Goal: Task Accomplishment & Management: Manage account settings

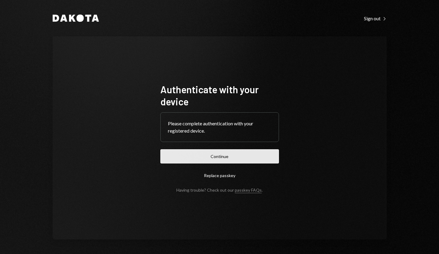
click at [216, 156] on button "Continue" at bounding box center [219, 156] width 118 height 14
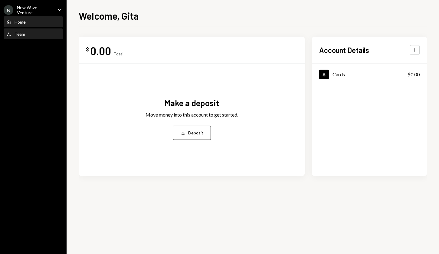
click at [19, 35] on div "Team" at bounding box center [20, 33] width 11 height 5
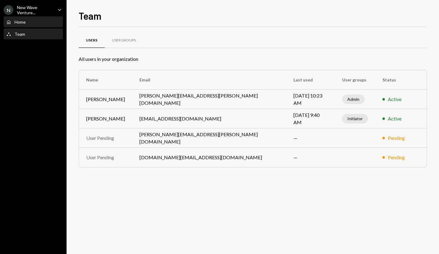
click at [21, 22] on div "Home" at bounding box center [20, 21] width 11 height 5
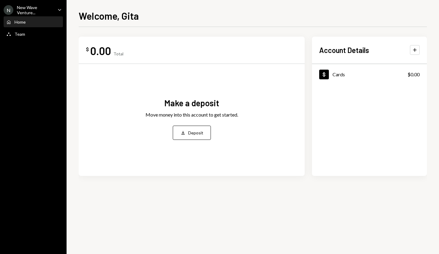
click at [29, 11] on div "New Wave Venture..." at bounding box center [35, 10] width 36 height 10
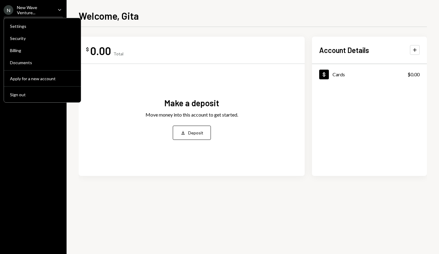
click at [114, 154] on div "Make a deposit Move money into this account to get started. Deposit Deposit" at bounding box center [191, 119] width 211 height 100
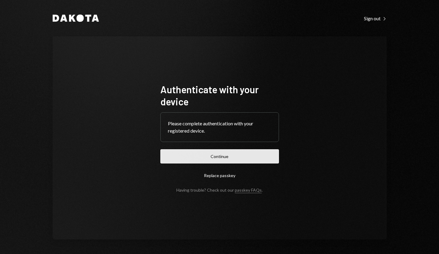
click at [228, 157] on button "Continue" at bounding box center [219, 156] width 118 height 14
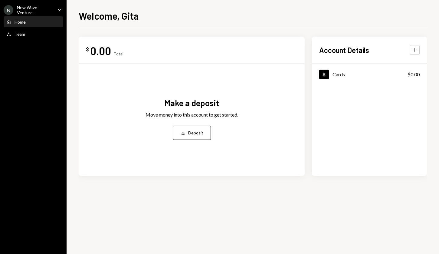
click at [24, 21] on div "Home" at bounding box center [20, 21] width 11 height 5
click at [19, 34] on div "Team" at bounding box center [20, 33] width 11 height 5
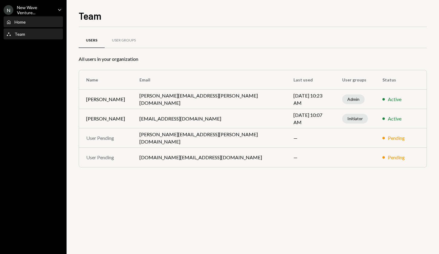
click at [19, 24] on div "Home" at bounding box center [20, 21] width 11 height 5
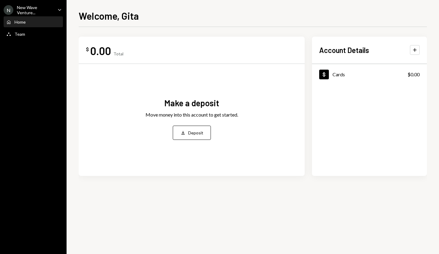
click at [21, 9] on div "New Wave Venture..." at bounding box center [35, 10] width 36 height 10
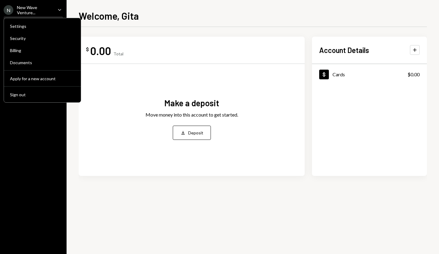
click at [109, 81] on div "Make a deposit Move money into this account to get started. Deposit Deposit" at bounding box center [191, 119] width 211 height 100
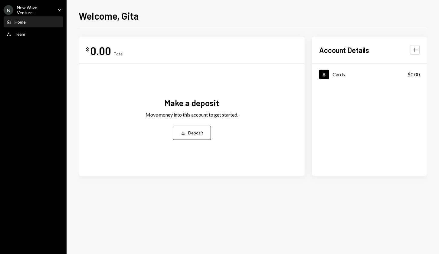
click at [64, 5] on div "N New Wave Venture... Caret Down" at bounding box center [33, 10] width 66 height 10
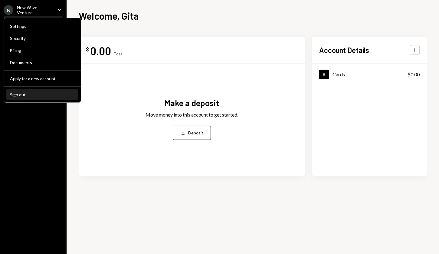
click at [18, 96] on div "Sign out" at bounding box center [42, 94] width 65 height 5
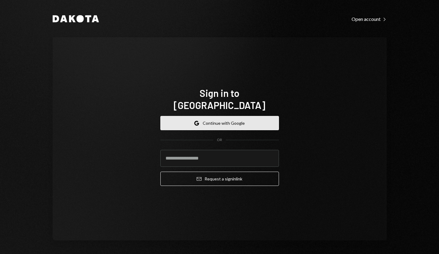
click at [215, 119] on button "Google Continue with Google" at bounding box center [219, 123] width 118 height 14
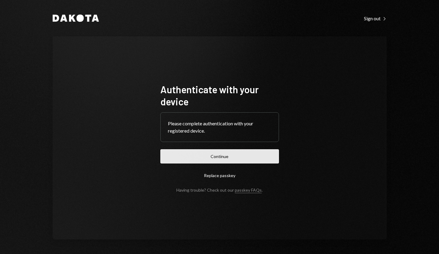
click at [222, 156] on button "Continue" at bounding box center [219, 156] width 118 height 14
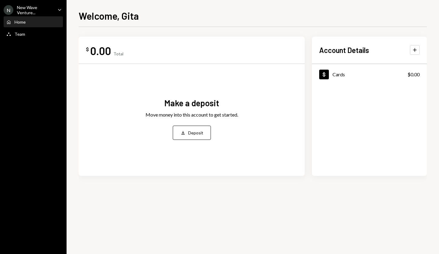
click at [55, 10] on div "N New Wave Venture... Caret Down" at bounding box center [33, 10] width 66 height 10
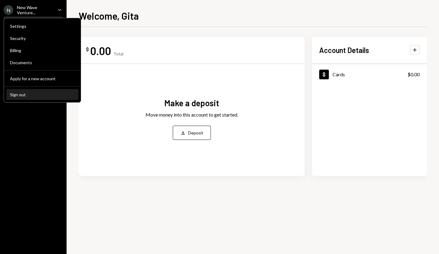
click at [21, 96] on div "Sign out" at bounding box center [42, 94] width 65 height 5
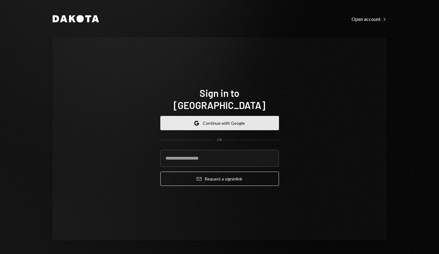
click at [236, 116] on button "Google Continue with Google" at bounding box center [219, 123] width 118 height 14
